Goal: Transaction & Acquisition: Purchase product/service

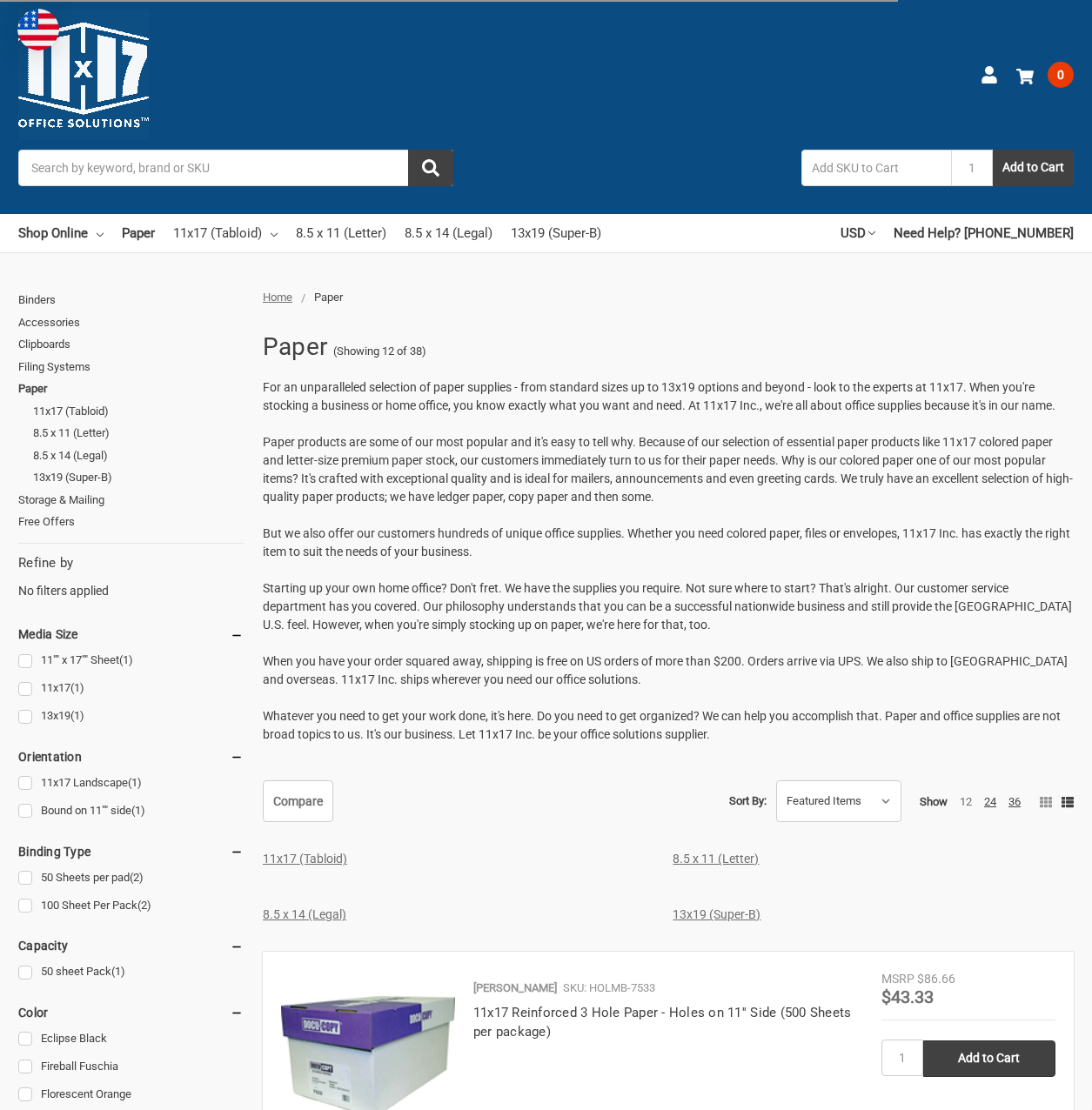
click at [330, 852] on link "11x17 (Tabloid)" at bounding box center [305, 859] width 84 height 14
